Goal: Task Accomplishment & Management: Complete application form

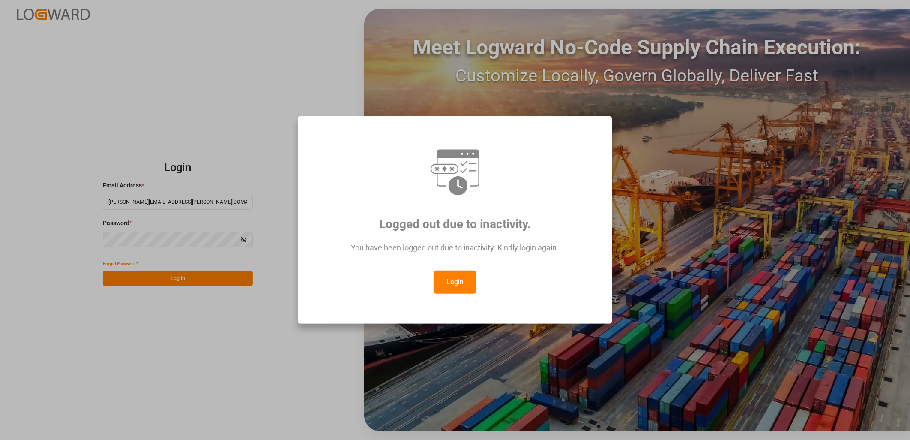
click at [470, 277] on button "Login" at bounding box center [455, 281] width 43 height 23
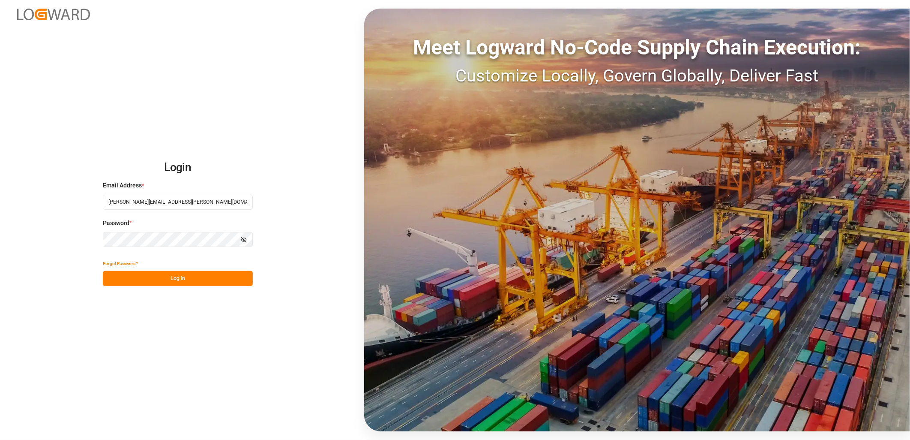
click at [181, 273] on button "Log In" at bounding box center [178, 278] width 150 height 15
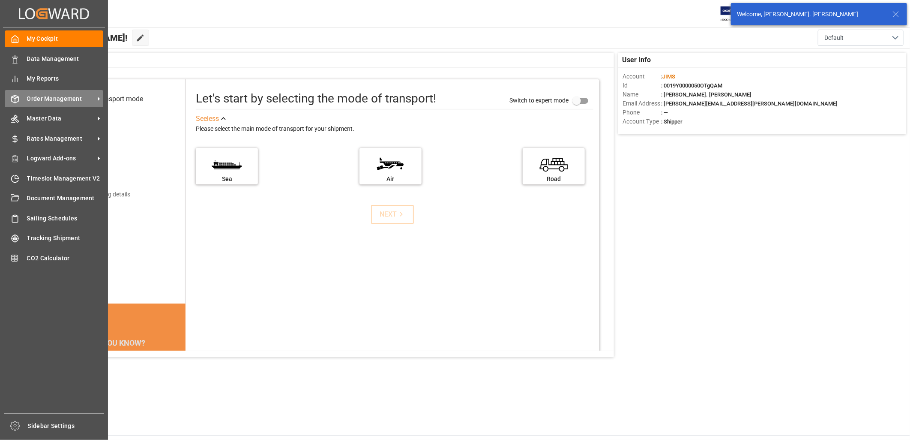
click at [37, 95] on span "Order Management" at bounding box center [61, 98] width 68 height 9
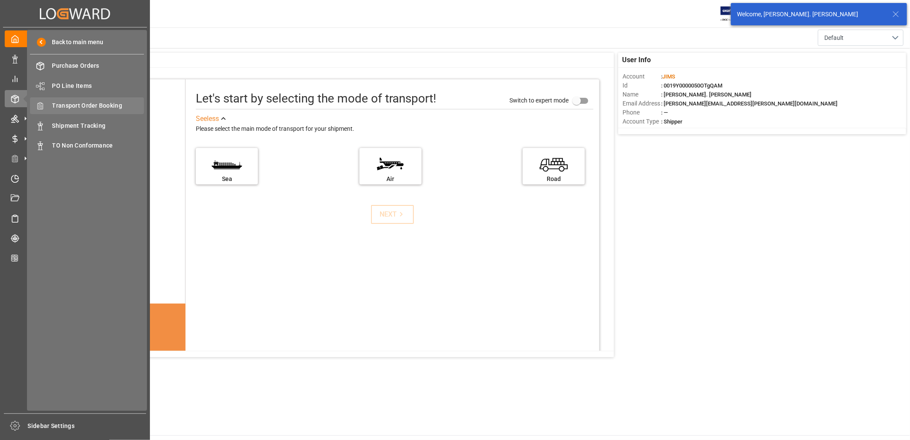
click at [85, 104] on span "Transport Order Booking" at bounding box center [98, 105] width 92 height 9
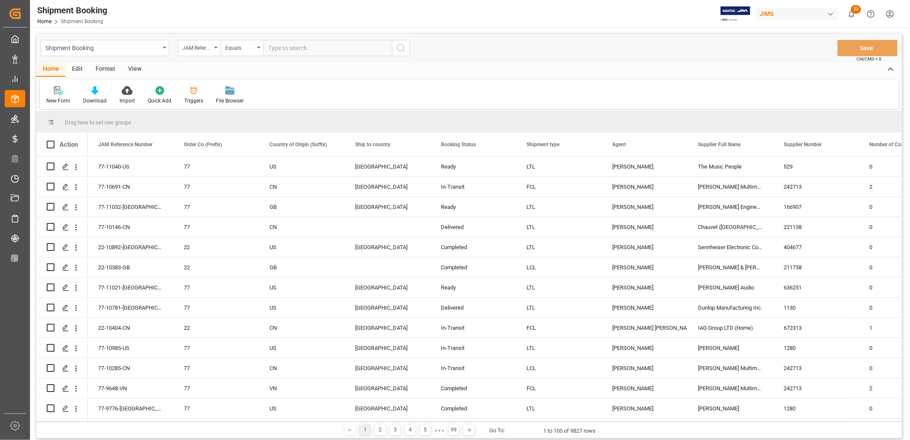
click at [60, 91] on icon at bounding box center [58, 90] width 9 height 9
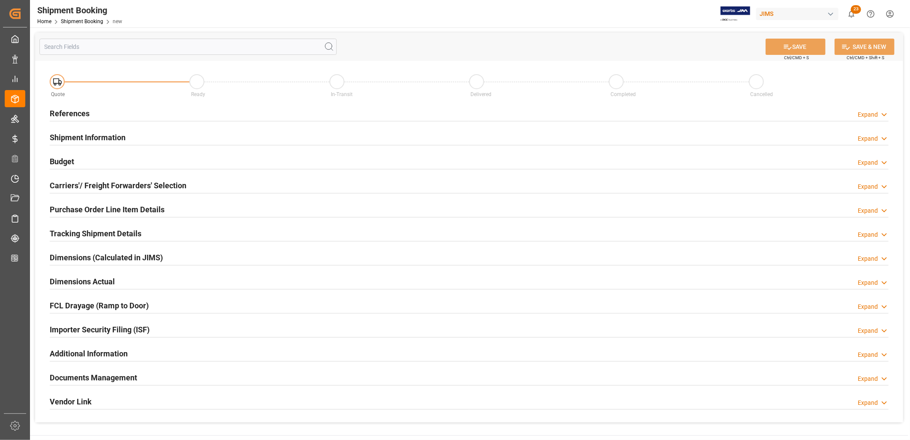
click at [79, 111] on h2 "References" at bounding box center [70, 114] width 40 height 12
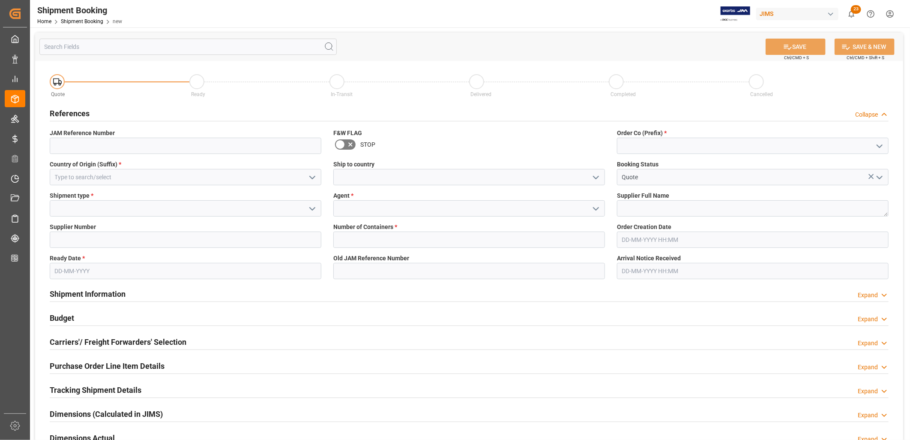
click at [879, 144] on icon "open menu" at bounding box center [880, 146] width 10 height 10
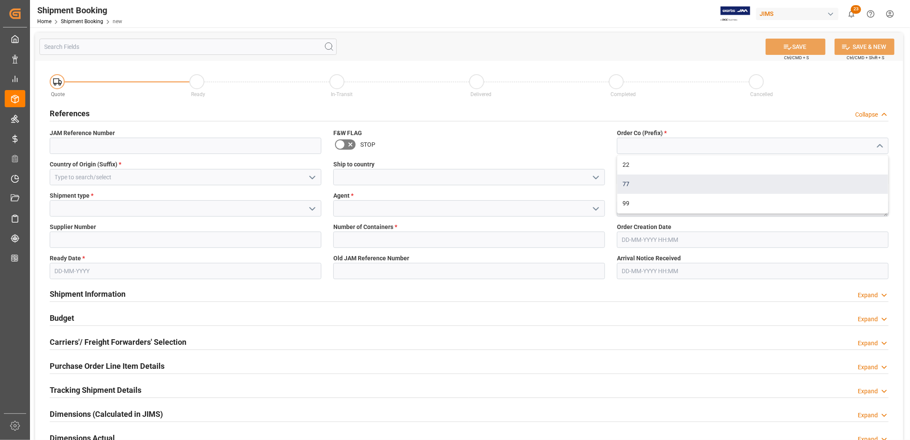
click at [625, 179] on div "77" at bounding box center [753, 183] width 271 height 19
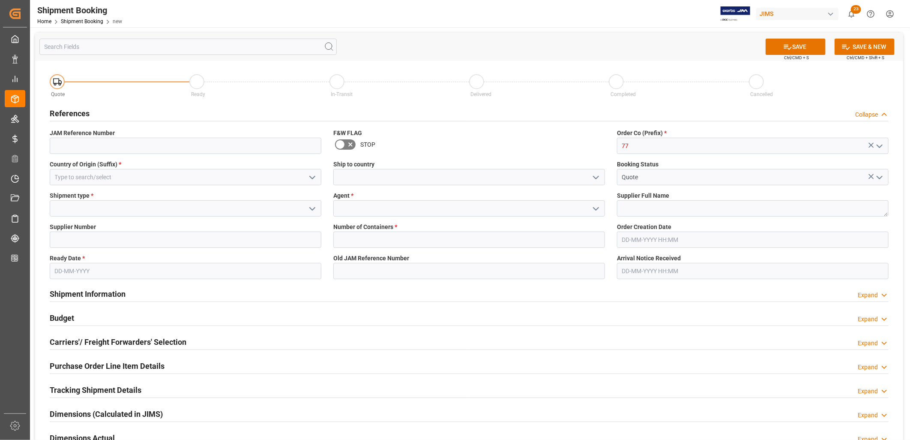
type input "77"
click at [595, 208] on icon "open menu" at bounding box center [596, 209] width 10 height 10
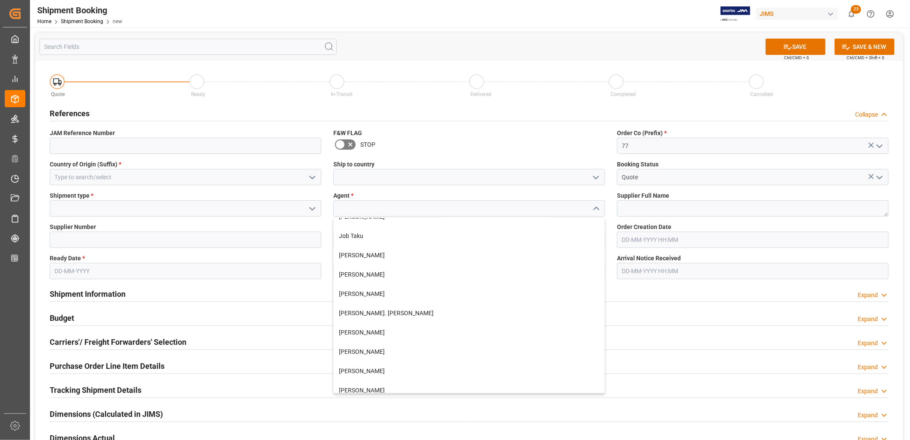
scroll to position [222, 0]
click at [380, 310] on div "[PERSON_NAME]. [PERSON_NAME]" at bounding box center [469, 314] width 271 height 19
type input "[PERSON_NAME]. [PERSON_NAME]"
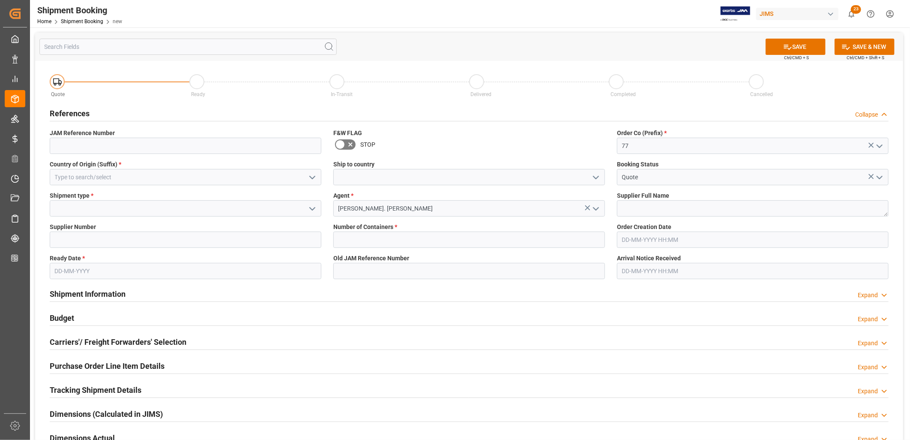
click at [311, 210] on icon "open menu" at bounding box center [312, 209] width 10 height 10
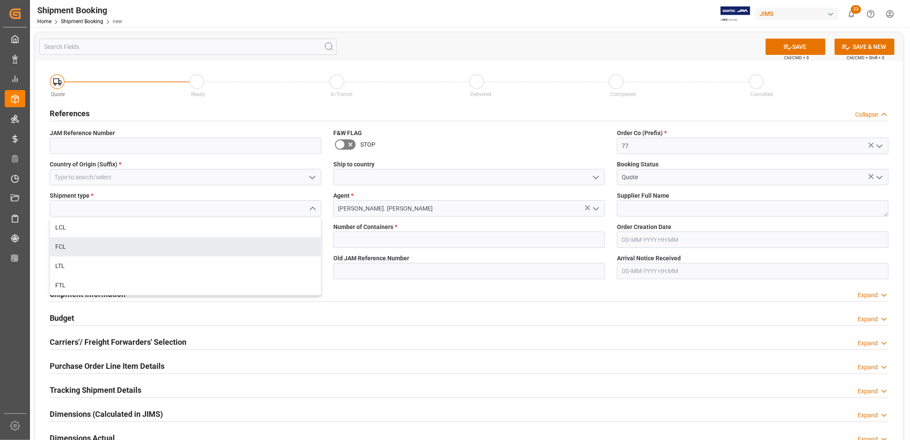
click at [66, 246] on div "FCL" at bounding box center [185, 246] width 271 height 19
type input "FCL"
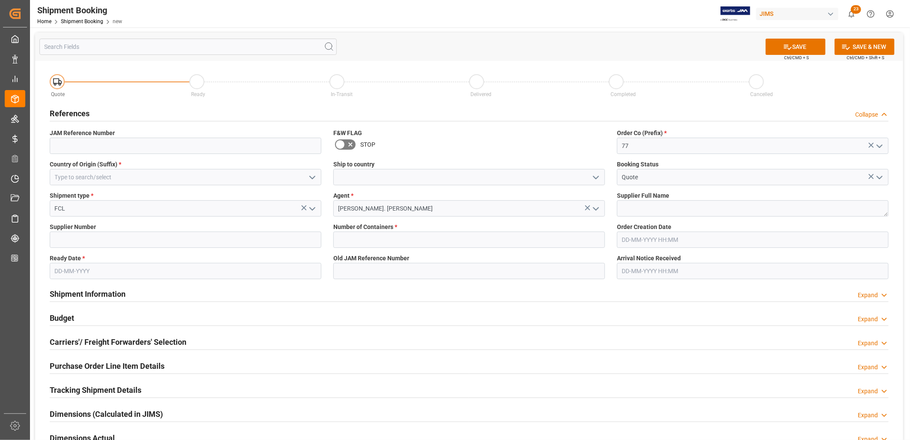
click at [312, 177] on icon "open menu" at bounding box center [312, 177] width 10 height 10
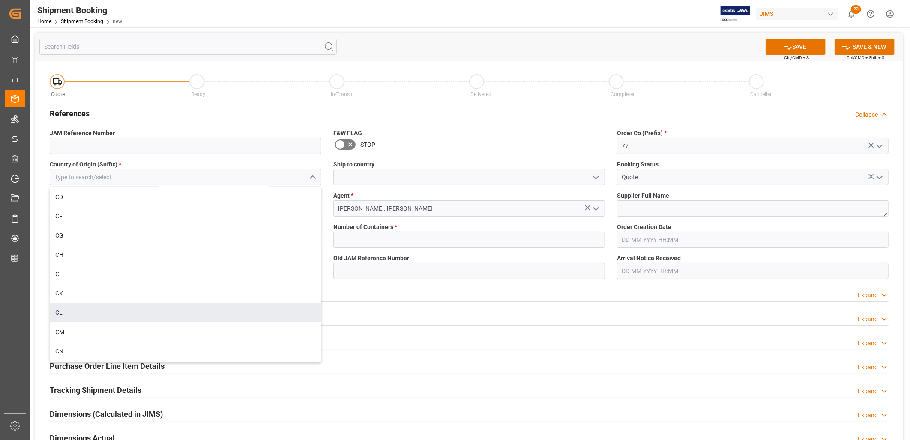
scroll to position [857, 0]
click at [58, 301] on div "CN" at bounding box center [185, 303] width 271 height 19
type input "CN"
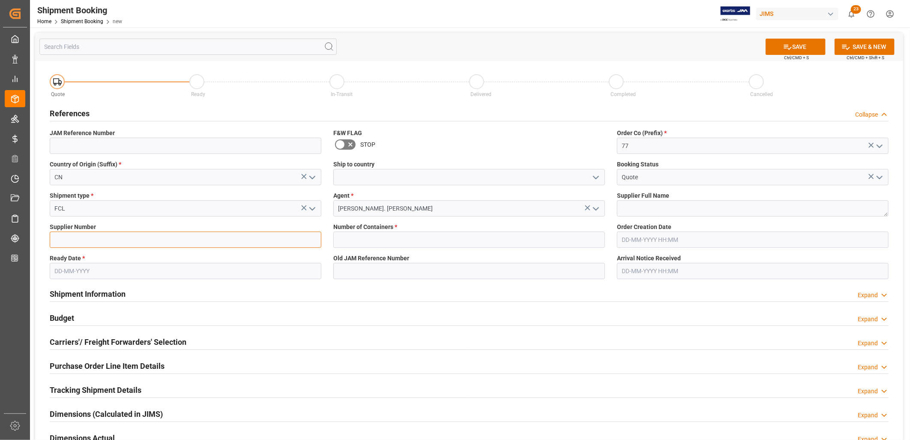
click at [59, 242] on input at bounding box center [186, 239] width 272 height 16
type input "658657"
click at [626, 201] on textarea at bounding box center [753, 208] width 272 height 16
type textarea "Innovative Concepts & Design LLC"
click at [354, 238] on input "text" at bounding box center [469, 239] width 272 height 16
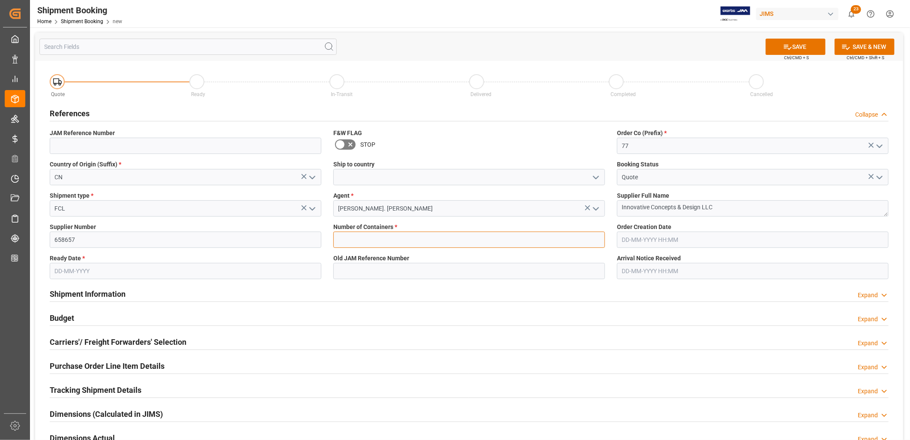
type input "1"
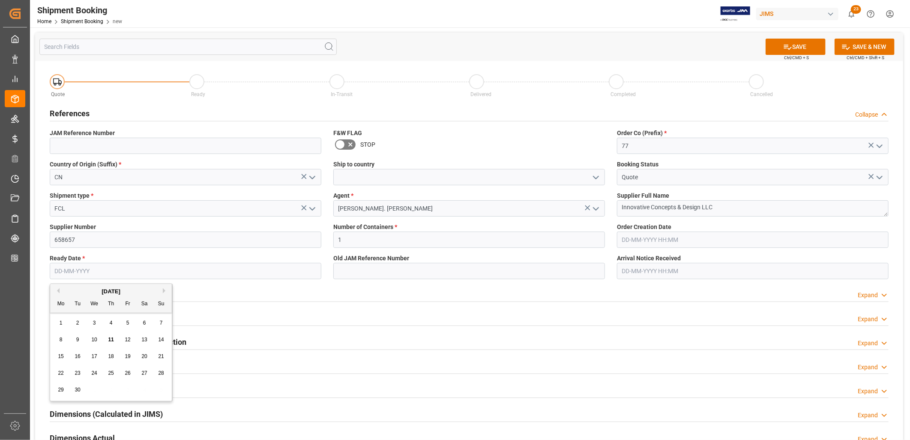
click at [86, 270] on input "text" at bounding box center [186, 271] width 272 height 16
click at [66, 323] on div "1" at bounding box center [61, 323] width 11 height 10
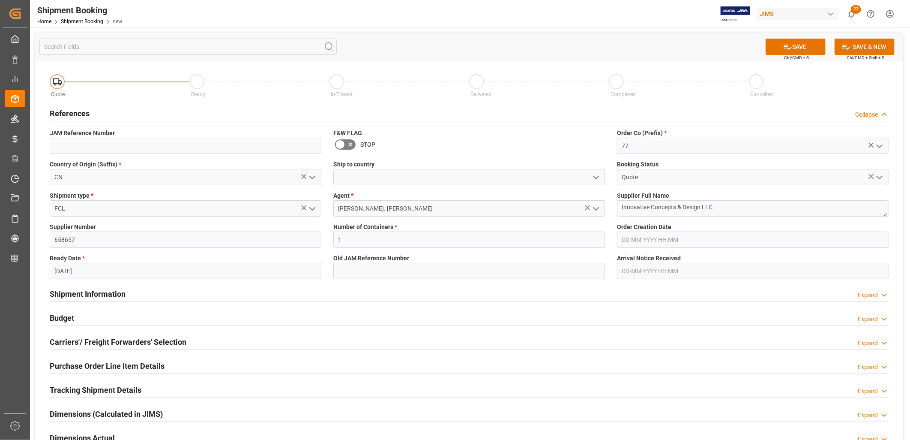
click at [93, 260] on label "Ready Date *" at bounding box center [186, 258] width 272 height 9
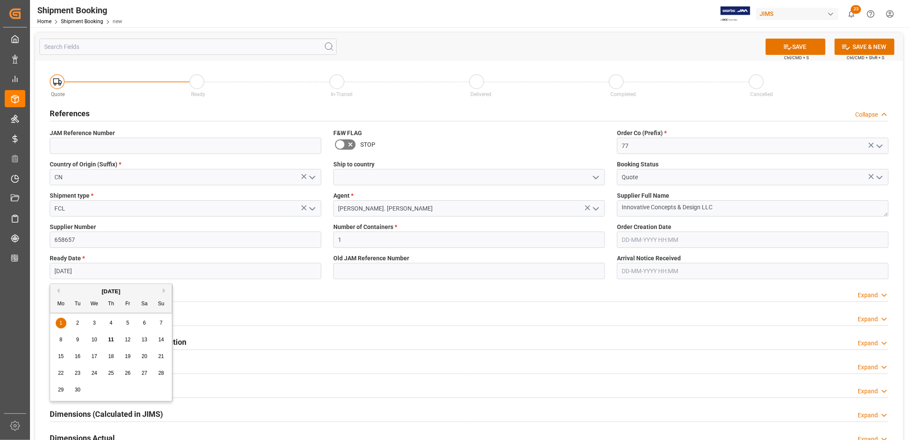
click at [91, 271] on input "[DATE]" at bounding box center [186, 271] width 272 height 16
click at [81, 373] on div "23" at bounding box center [77, 373] width 11 height 10
type input "[DATE]"
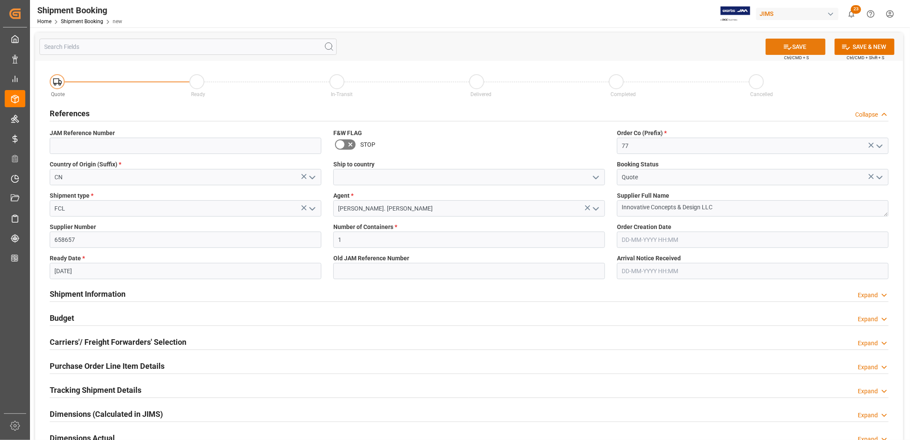
click at [800, 40] on button "SAVE" at bounding box center [796, 47] width 60 height 16
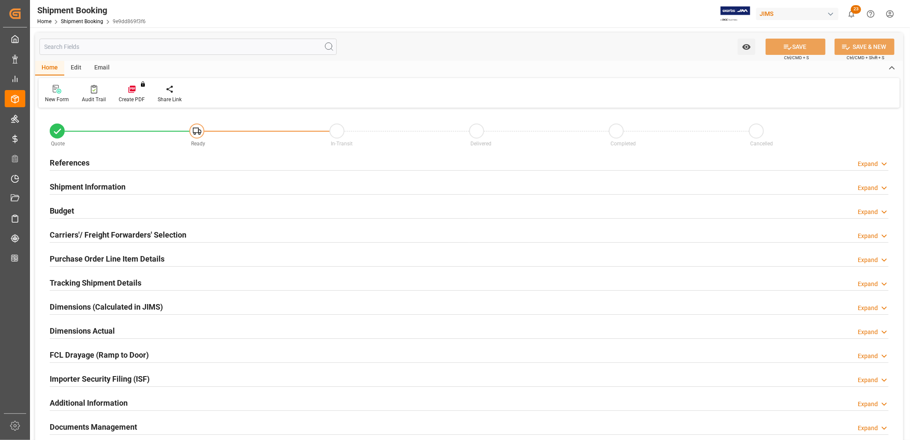
type input "1"
type input "[DATE]"
click at [76, 160] on h2 "References" at bounding box center [70, 163] width 40 height 12
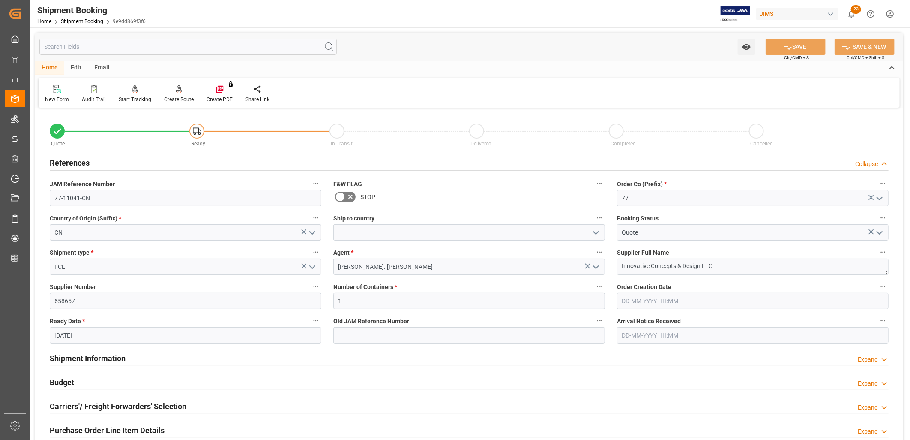
click at [598, 230] on icon "open menu" at bounding box center [596, 233] width 10 height 10
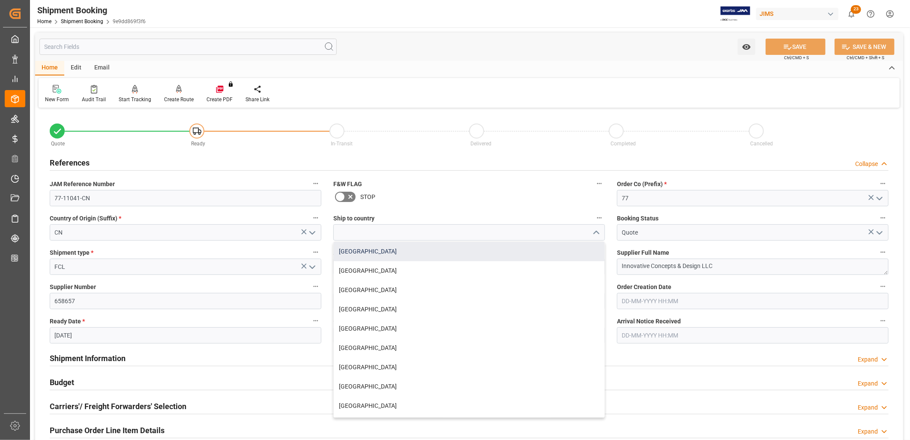
click at [352, 249] on div "[GEOGRAPHIC_DATA]" at bounding box center [469, 251] width 271 height 19
type input "[GEOGRAPHIC_DATA]"
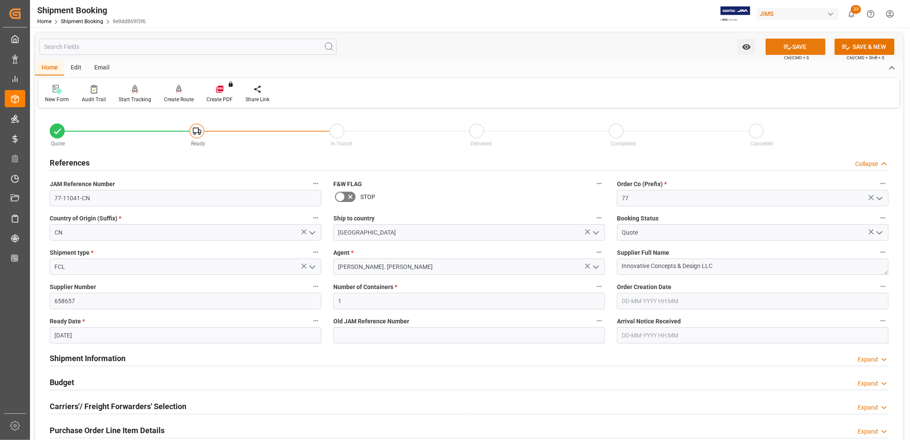
click at [802, 40] on button "SAVE" at bounding box center [796, 47] width 60 height 16
click at [61, 379] on div "Quote Ready In-Transit Delivered Completed Cancelled References Collapse JAM Re…" at bounding box center [469, 376] width 868 height 533
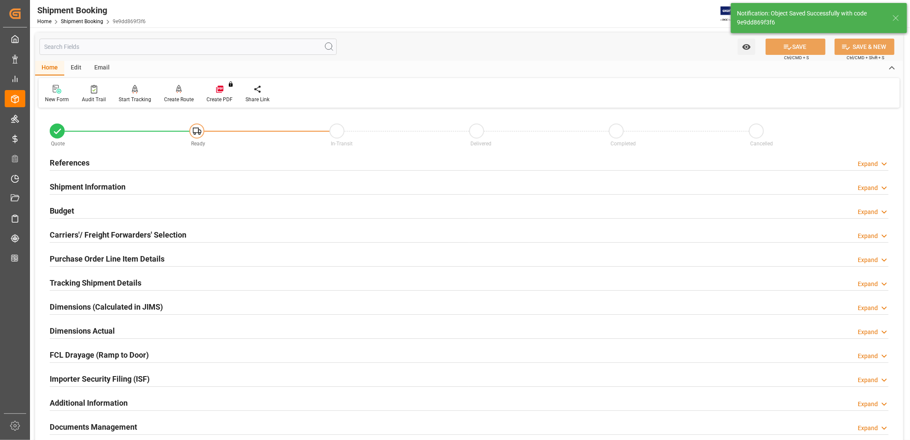
click at [70, 211] on h2 "Budget" at bounding box center [62, 211] width 24 height 12
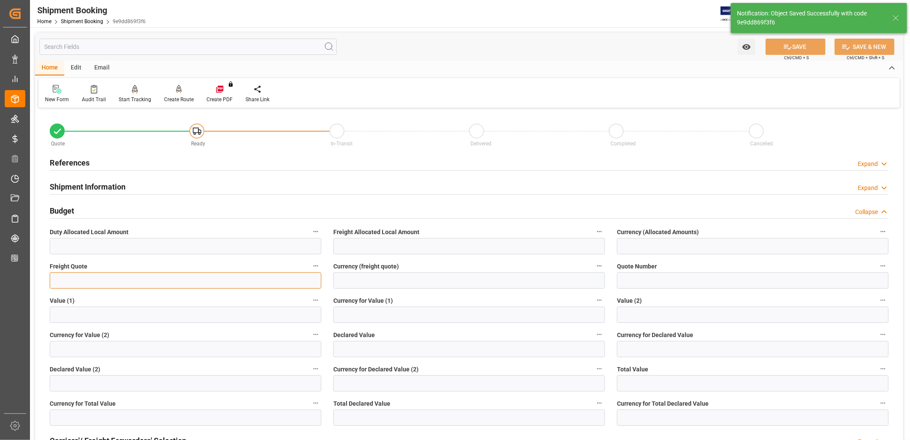
click at [103, 278] on input "text" at bounding box center [186, 280] width 272 height 16
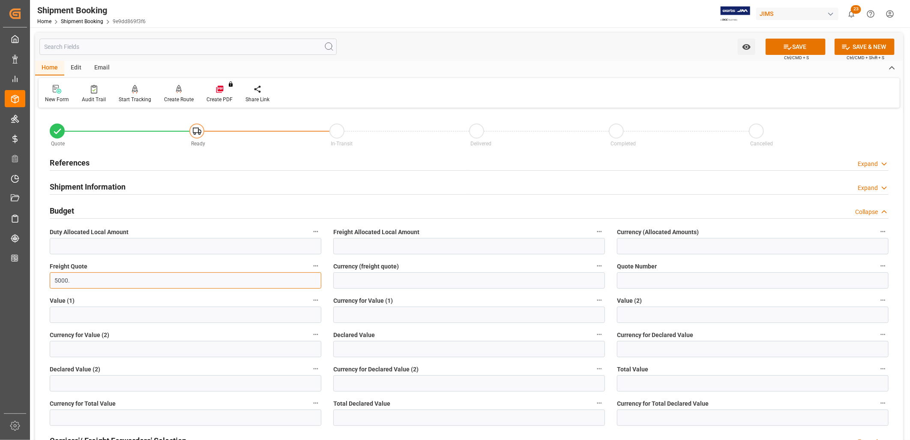
type input "5000."
click at [350, 281] on input at bounding box center [469, 280] width 272 height 16
type input "US$"
click at [805, 49] on button "SAVE" at bounding box center [796, 47] width 60 height 16
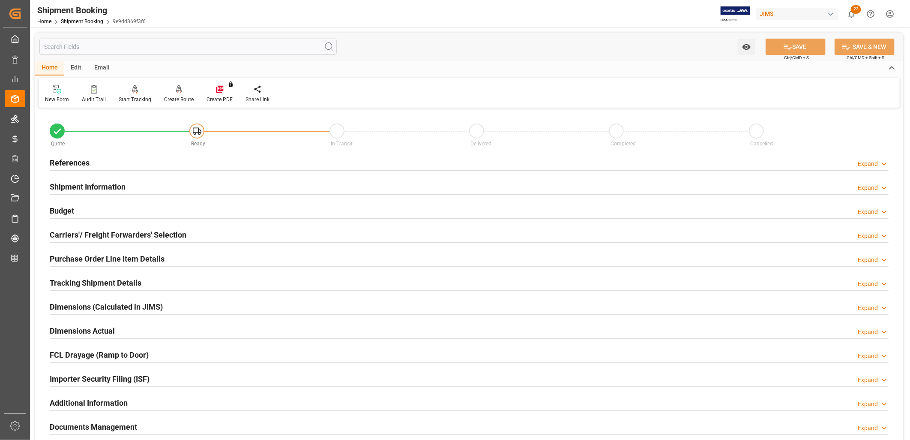
click at [73, 162] on h2 "References" at bounding box center [70, 163] width 40 height 12
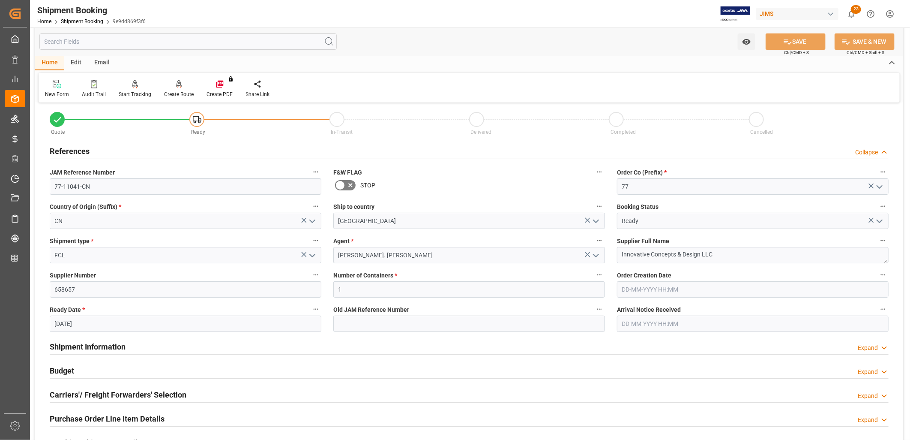
scroll to position [48, 0]
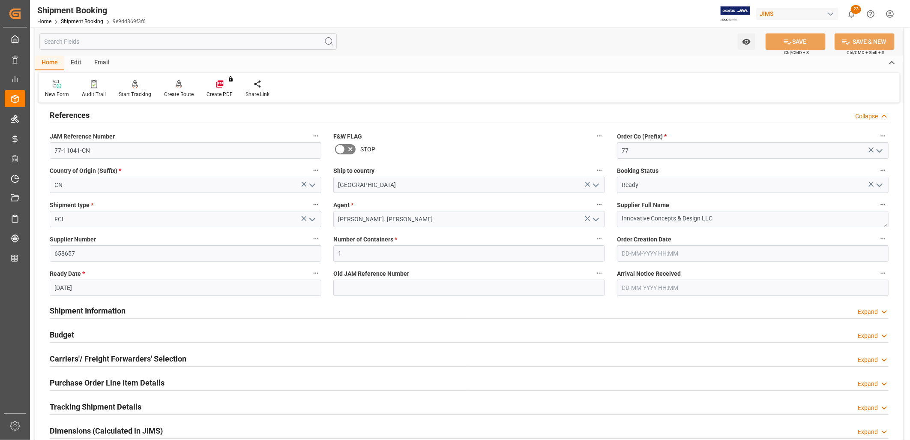
click at [62, 330] on h2 "Budget" at bounding box center [62, 335] width 24 height 12
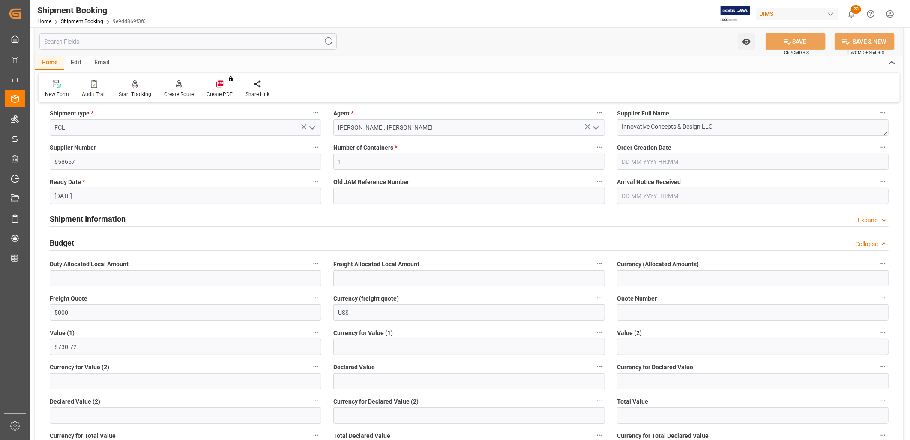
scroll to position [143, 0]
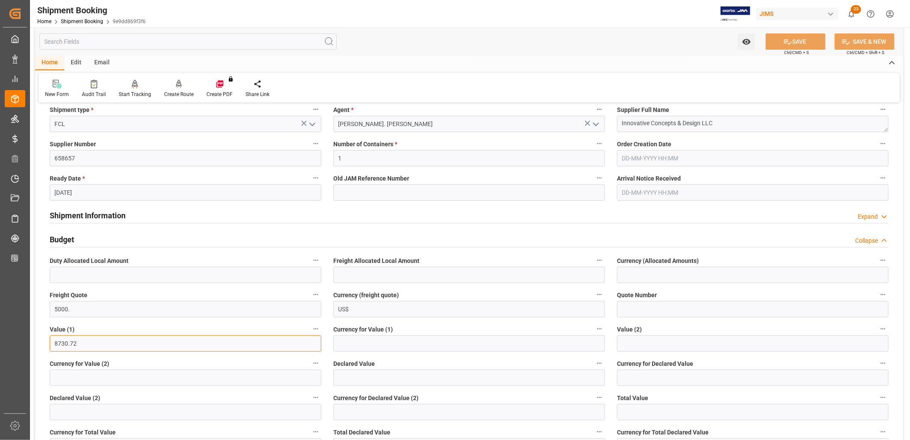
click at [87, 343] on input "8730.72" at bounding box center [186, 343] width 272 height 16
drag, startPoint x: 87, startPoint y: 343, endPoint x: 51, endPoint y: 341, distance: 36.1
click at [51, 341] on input "8730.72" at bounding box center [186, 343] width 272 height 16
type input "24736.00"
click at [356, 341] on input at bounding box center [469, 343] width 272 height 16
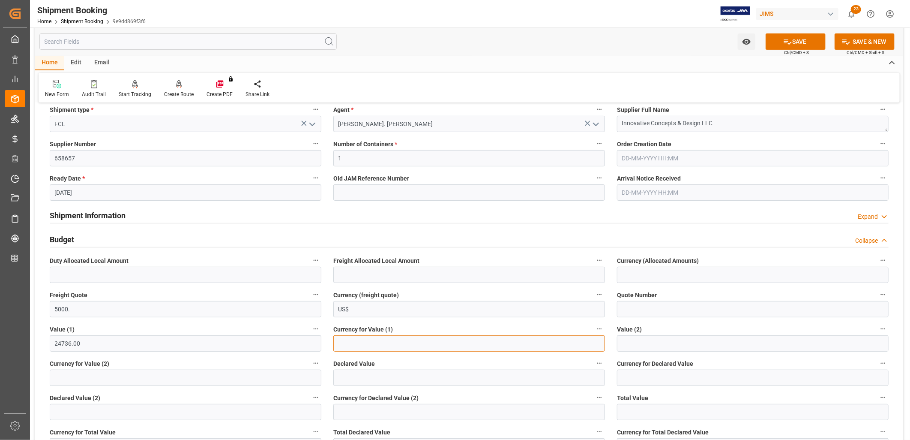
type input "USD"
click at [792, 41] on button "SAVE" at bounding box center [796, 41] width 60 height 16
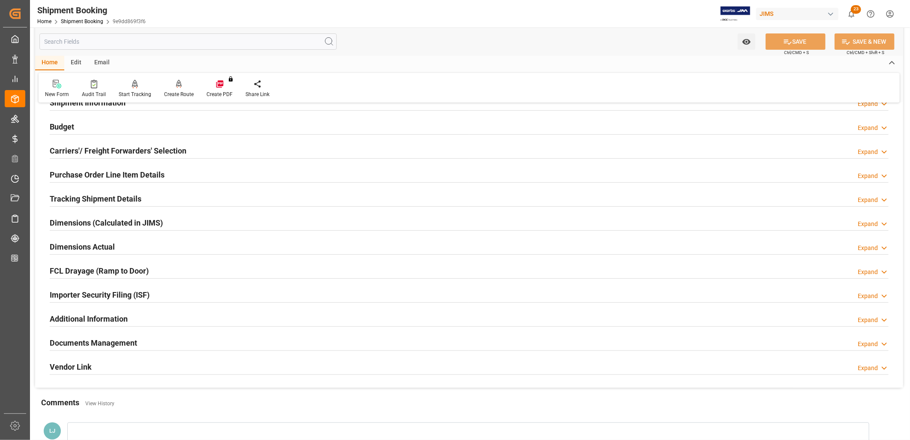
scroll to position [204, 0]
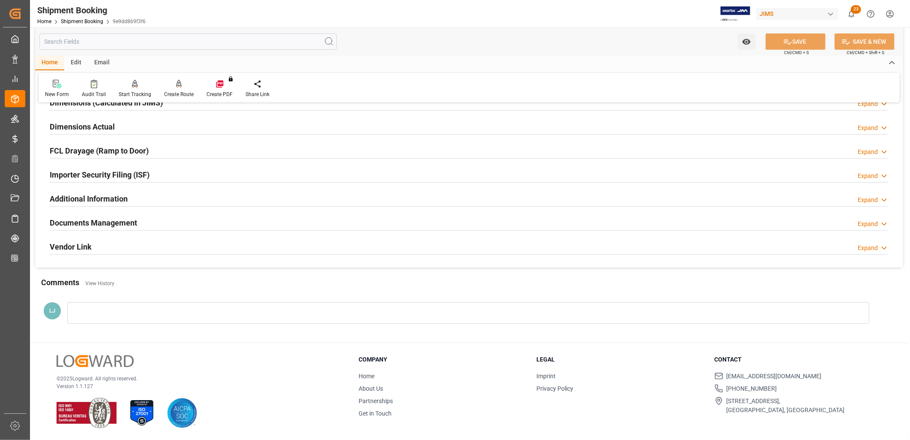
click at [83, 315] on div at bounding box center [468, 312] width 802 height 21
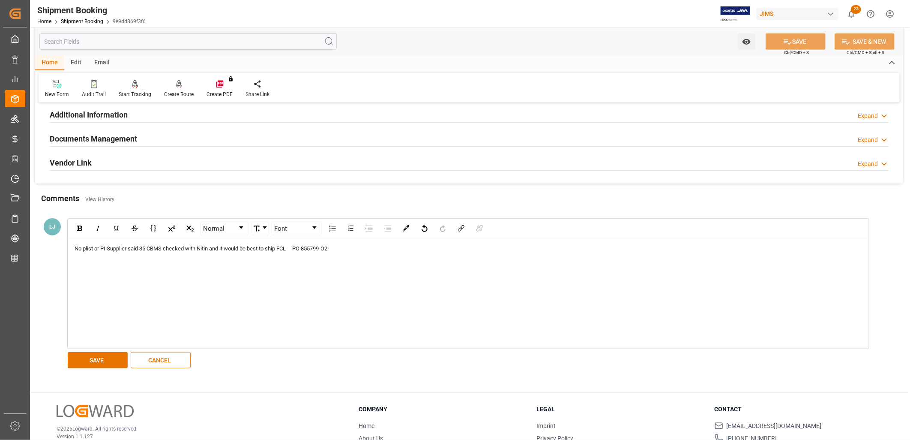
scroll to position [299, 0]
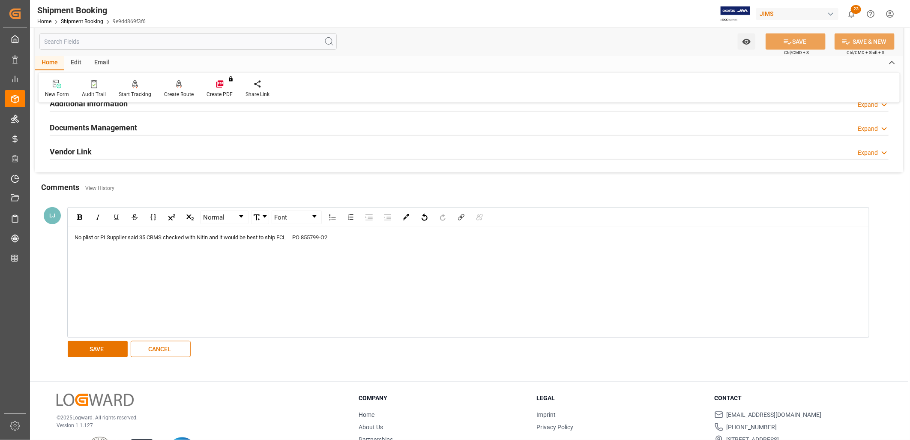
click at [105, 339] on div "Normal Font No plist or PI Supplier said 35 CBMS checked with Nitin and it woul…" at bounding box center [464, 283] width 802 height 156
click at [101, 350] on button "SAVE" at bounding box center [98, 349] width 60 height 16
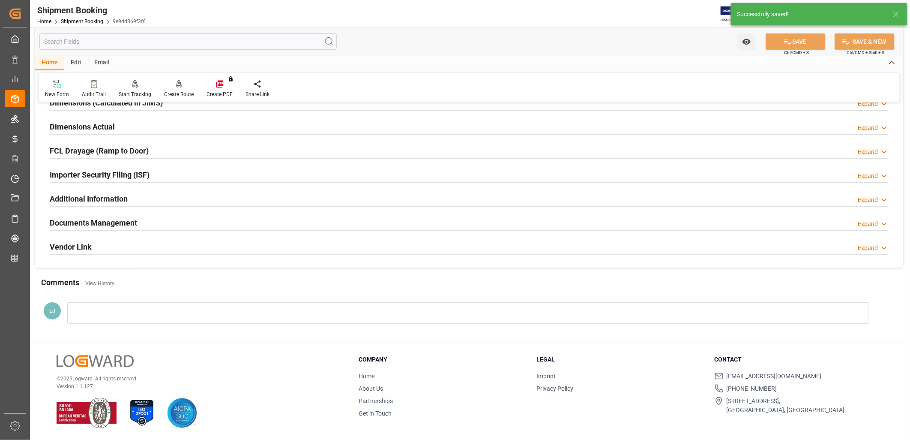
scroll to position [244, 0]
